Goal: Find specific page/section: Find specific page/section

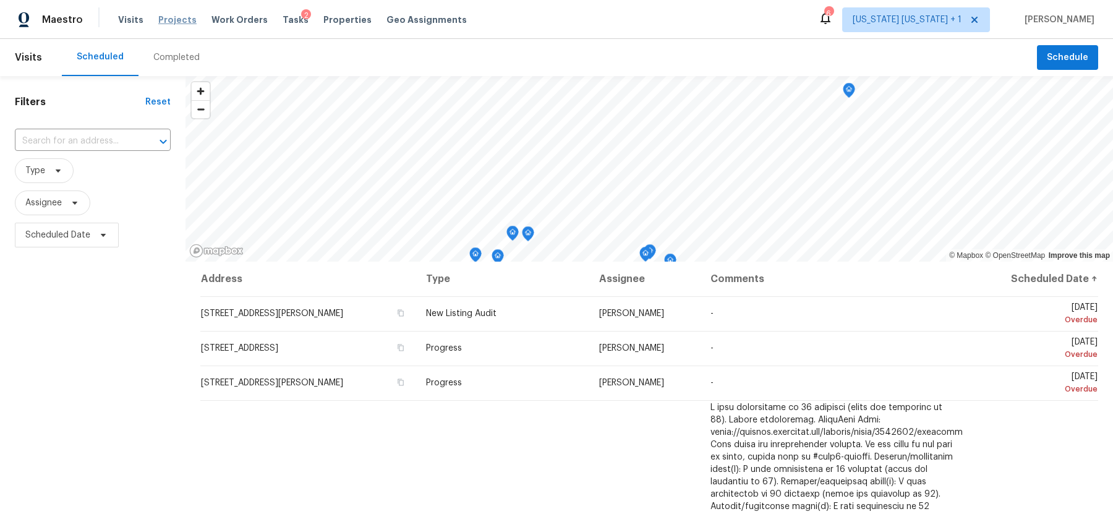
click at [171, 23] on span "Projects" at bounding box center [177, 20] width 38 height 12
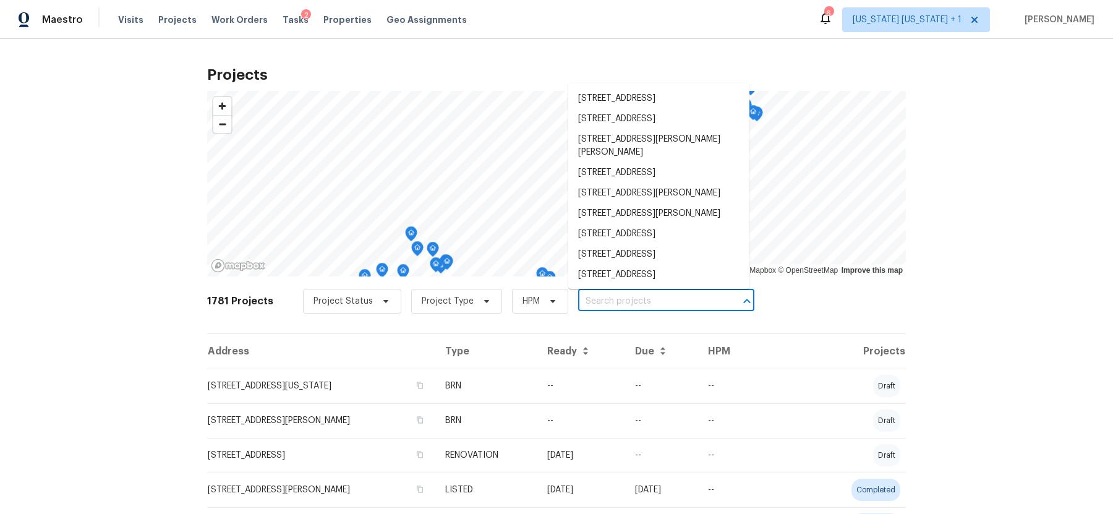
click at [597, 298] on input "text" at bounding box center [649, 301] width 142 height 19
paste input "212 Mill St, Mansfield, MA 02048"
type input "212 Mill St, Mansfield, MA 02048"
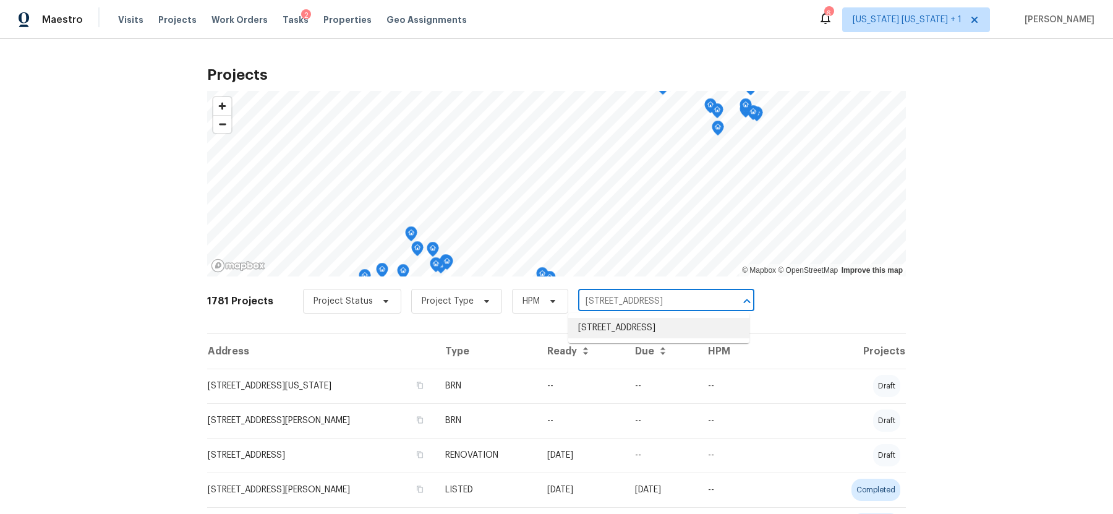
click at [604, 325] on li "212 Mill St, Mansfield, MA 02048" at bounding box center [658, 328] width 181 height 20
